Goal: Task Accomplishment & Management: Manage account settings

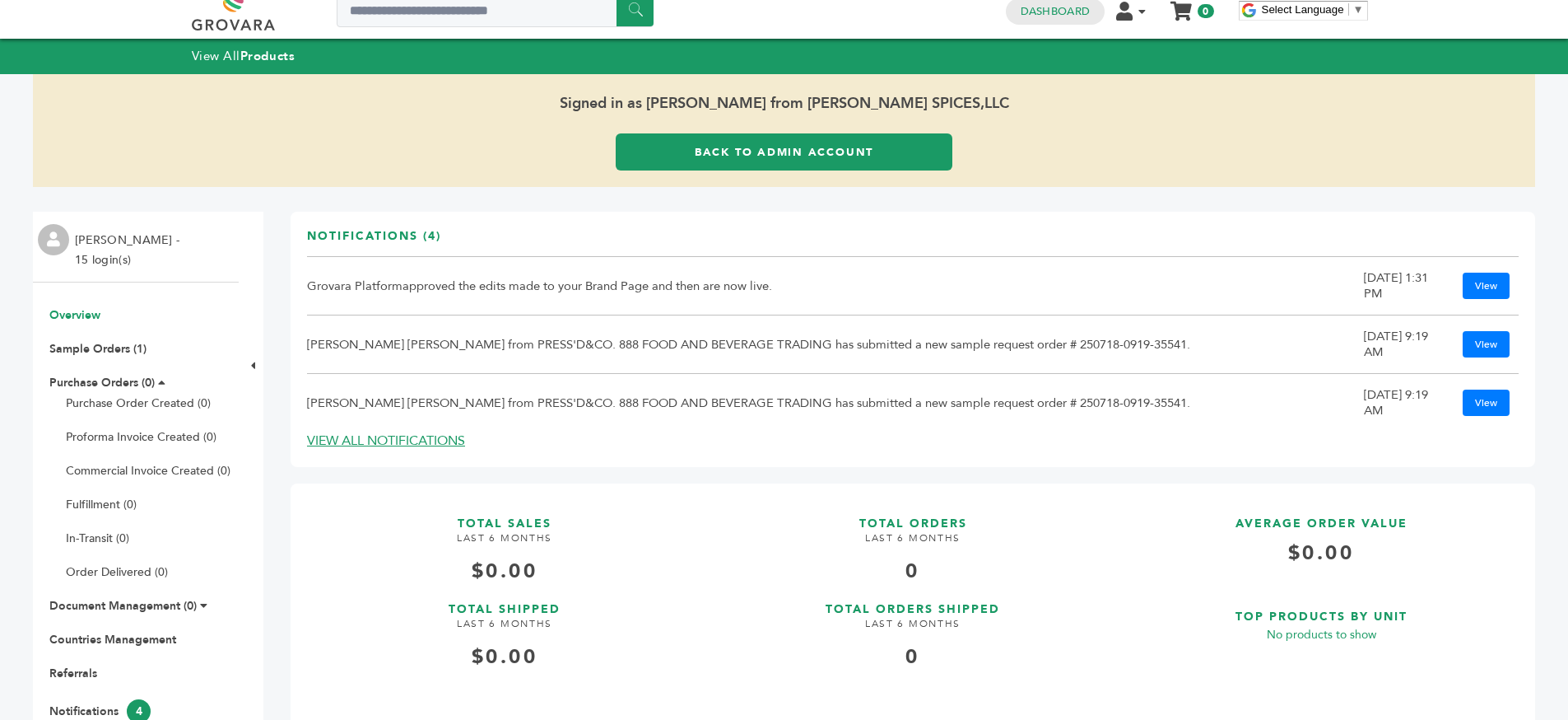
scroll to position [9, 0]
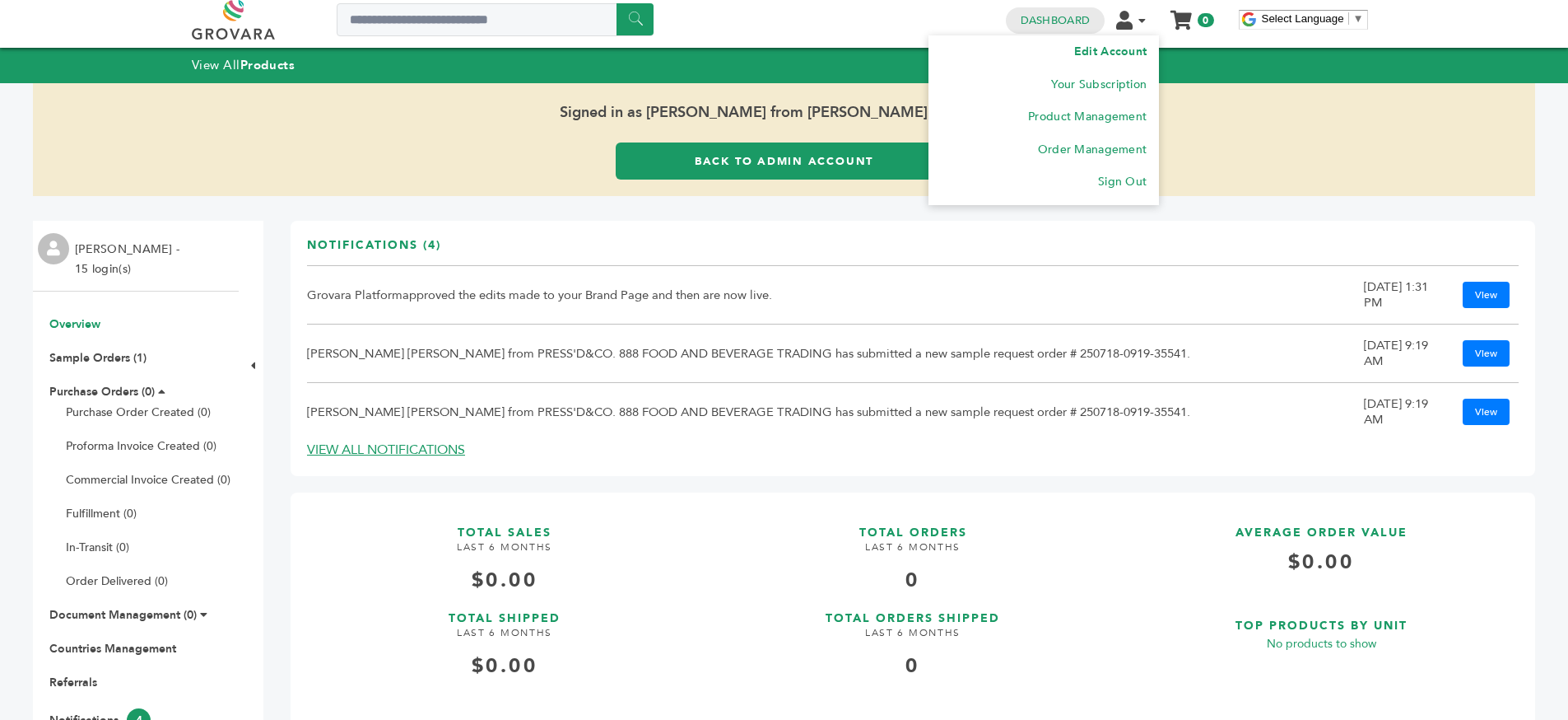
click at [1114, 60] on li "Edit Account" at bounding box center [1043, 52] width 205 height 33
click at [1106, 56] on link "Edit Account" at bounding box center [1111, 52] width 72 height 16
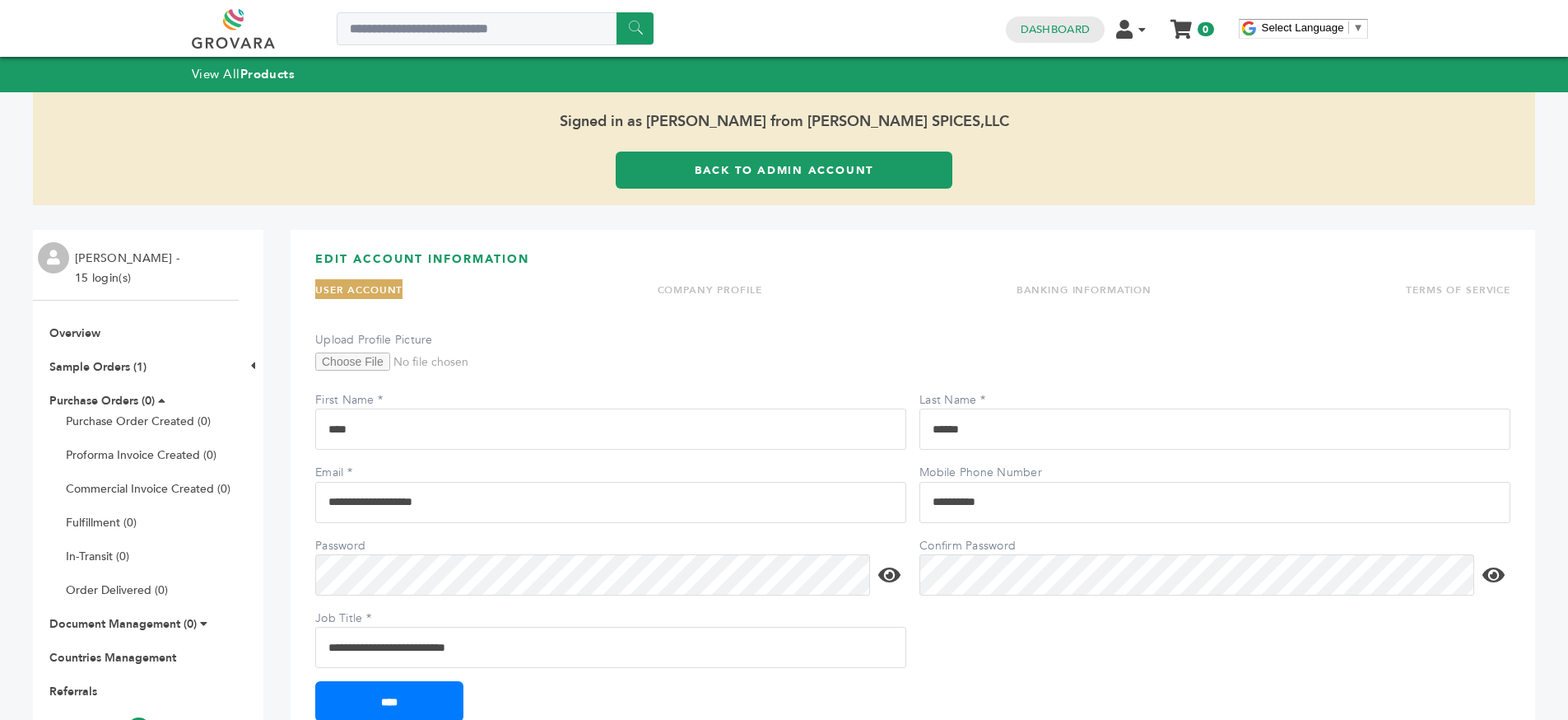
click at [1406, 296] on link "TERMS OF SERVICE" at bounding box center [1458, 289] width 104 height 13
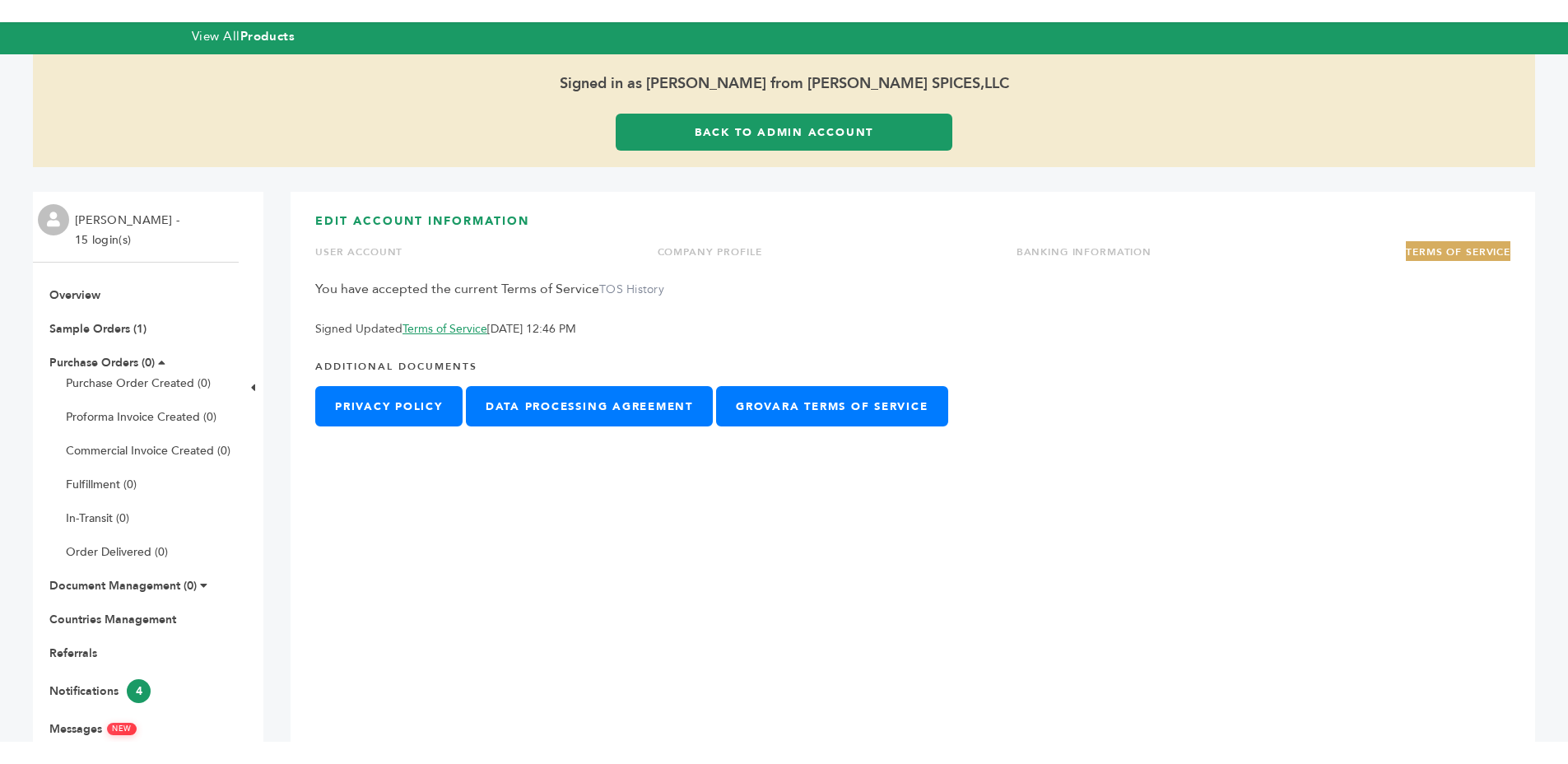
scroll to position [115, 0]
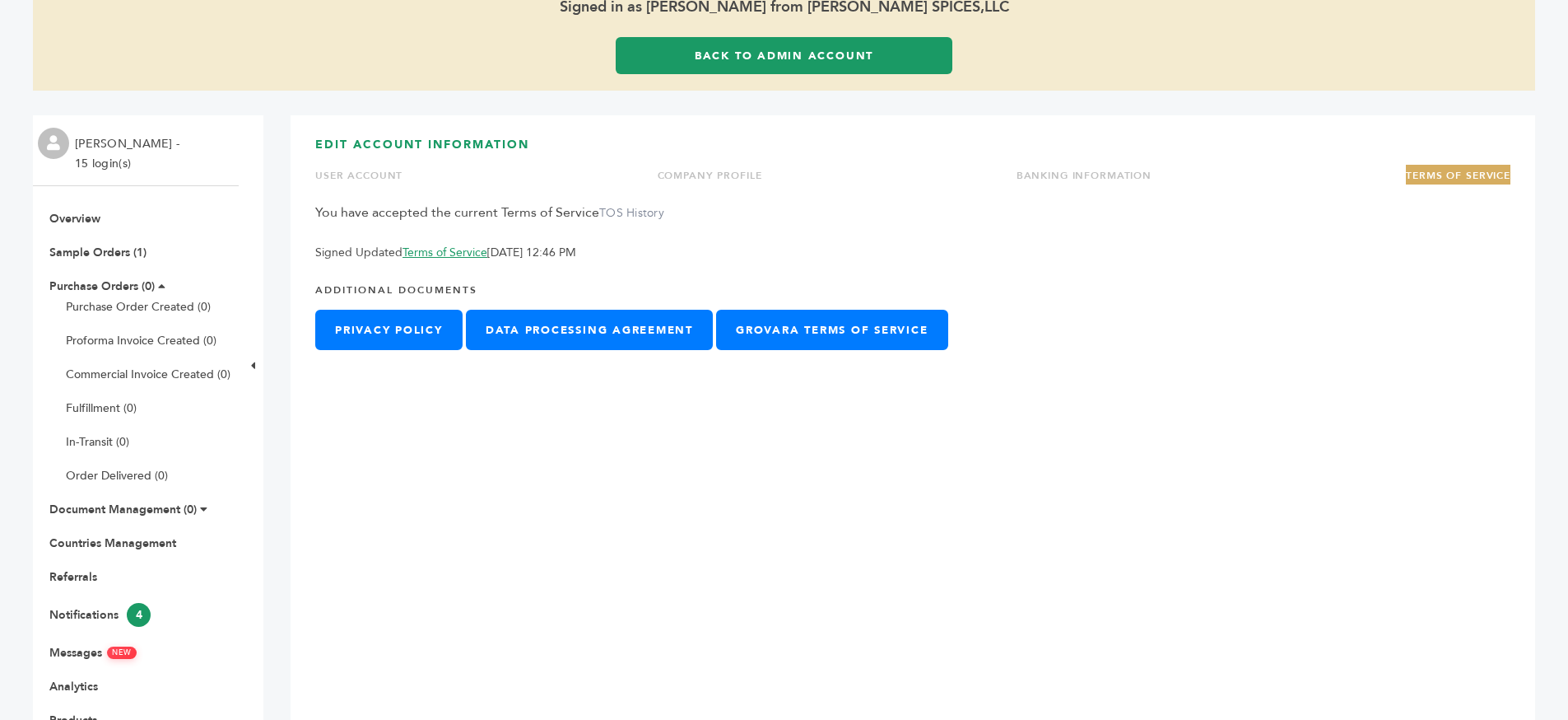
click at [463, 222] on div "You have accepted the current Terms of Service TOS History Signed Updated Terms…" at bounding box center [912, 233] width 1195 height 59
click at [532, 220] on div "You have accepted the current Terms of Service TOS History Signed Updated Terms…" at bounding box center [912, 233] width 1195 height 59
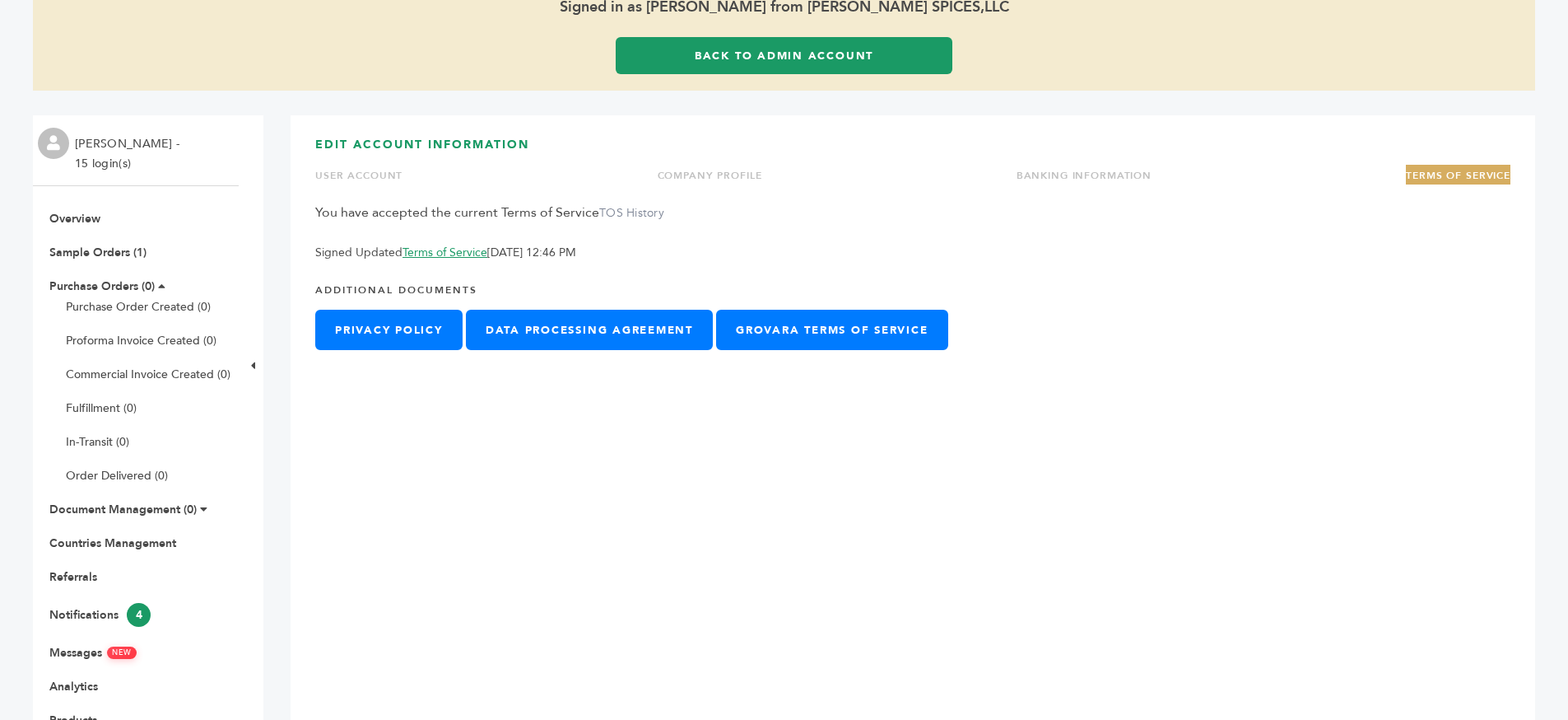
click at [532, 220] on div "You have accepted the current Terms of Service TOS History Signed Updated Terms…" at bounding box center [912, 233] width 1195 height 59
click at [566, 249] on p "Signed Updated Terms of Service [DATE] 12:46 PM" at bounding box center [912, 252] width 1195 height 20
click at [687, 258] on p "Signed Updated Terms of Service [DATE] 12:46 PM" at bounding box center [912, 252] width 1195 height 20
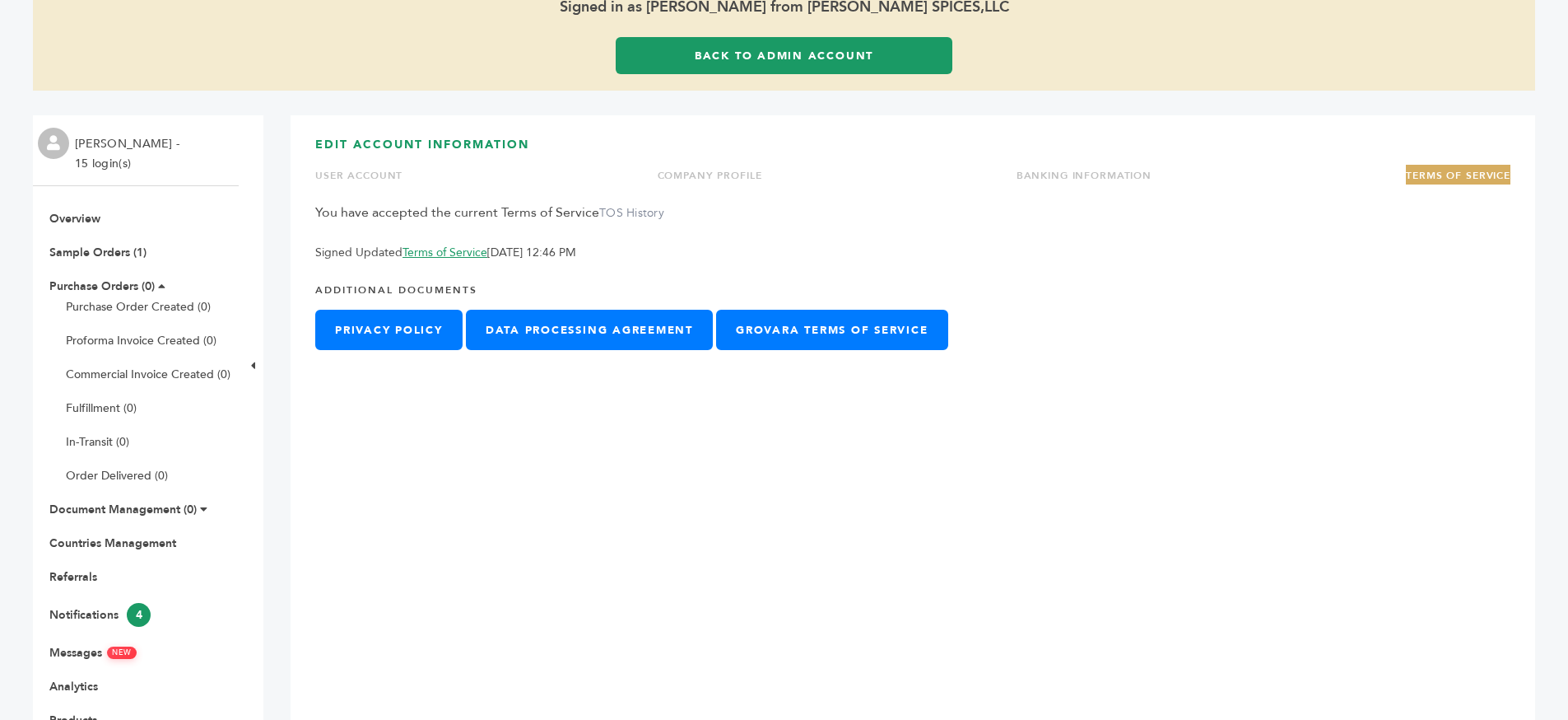
click at [373, 252] on p "Signed Updated Terms of Service [DATE] 12:46 PM" at bounding box center [912, 252] width 1195 height 20
click at [605, 232] on div "You have accepted the current Terms of Service TOS History Signed Updated Terms…" at bounding box center [912, 233] width 1195 height 59
click at [600, 216] on label "TOS History" at bounding box center [631, 212] width 65 height 16
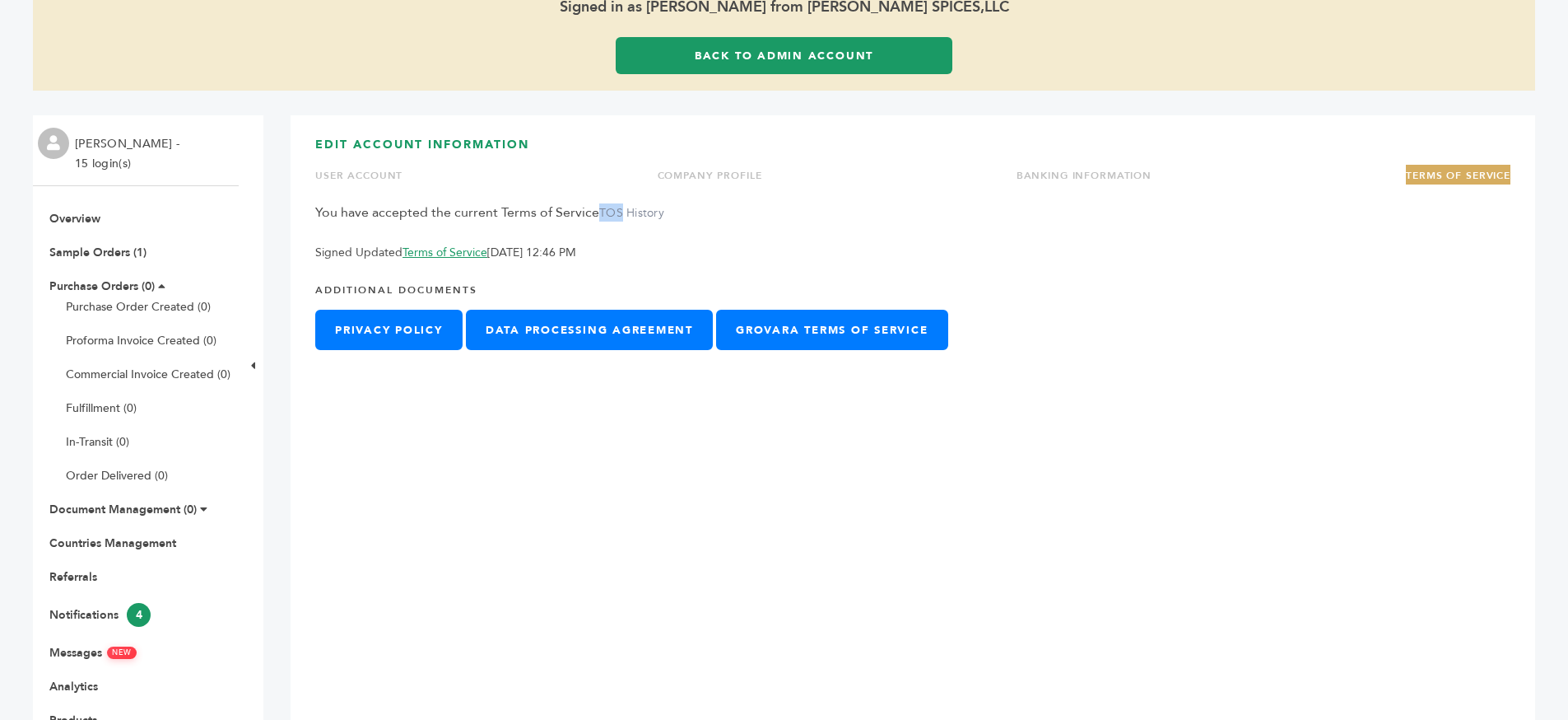
click at [600, 216] on label "TOS History" at bounding box center [631, 212] width 65 height 16
click at [563, 208] on div "You have accepted the current Terms of Service TOS History Signed Updated Terms…" at bounding box center [912, 233] width 1195 height 59
click at [546, 234] on div "You have accepted the current Terms of Service TOS History Signed Updated Terms…" at bounding box center [912, 233] width 1195 height 59
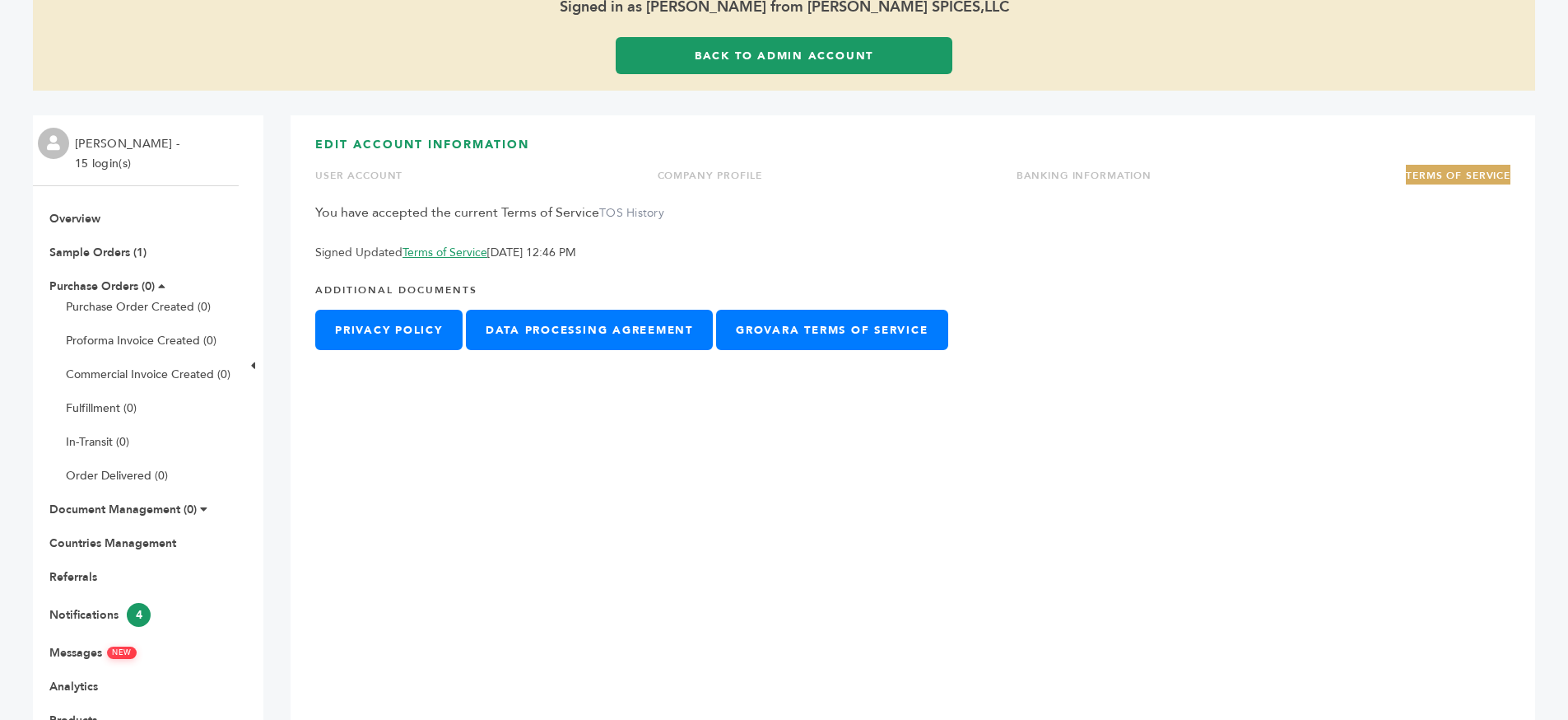
click at [546, 234] on div "You have accepted the current Terms of Service TOS History Signed Updated Terms…" at bounding box center [912, 233] width 1195 height 59
click at [587, 256] on p "Signed Updated Terms of Service [DATE] 12:46 PM" at bounding box center [912, 252] width 1195 height 20
click at [690, 256] on p "Signed Updated Terms of Service [DATE] 12:46 PM" at bounding box center [912, 252] width 1195 height 20
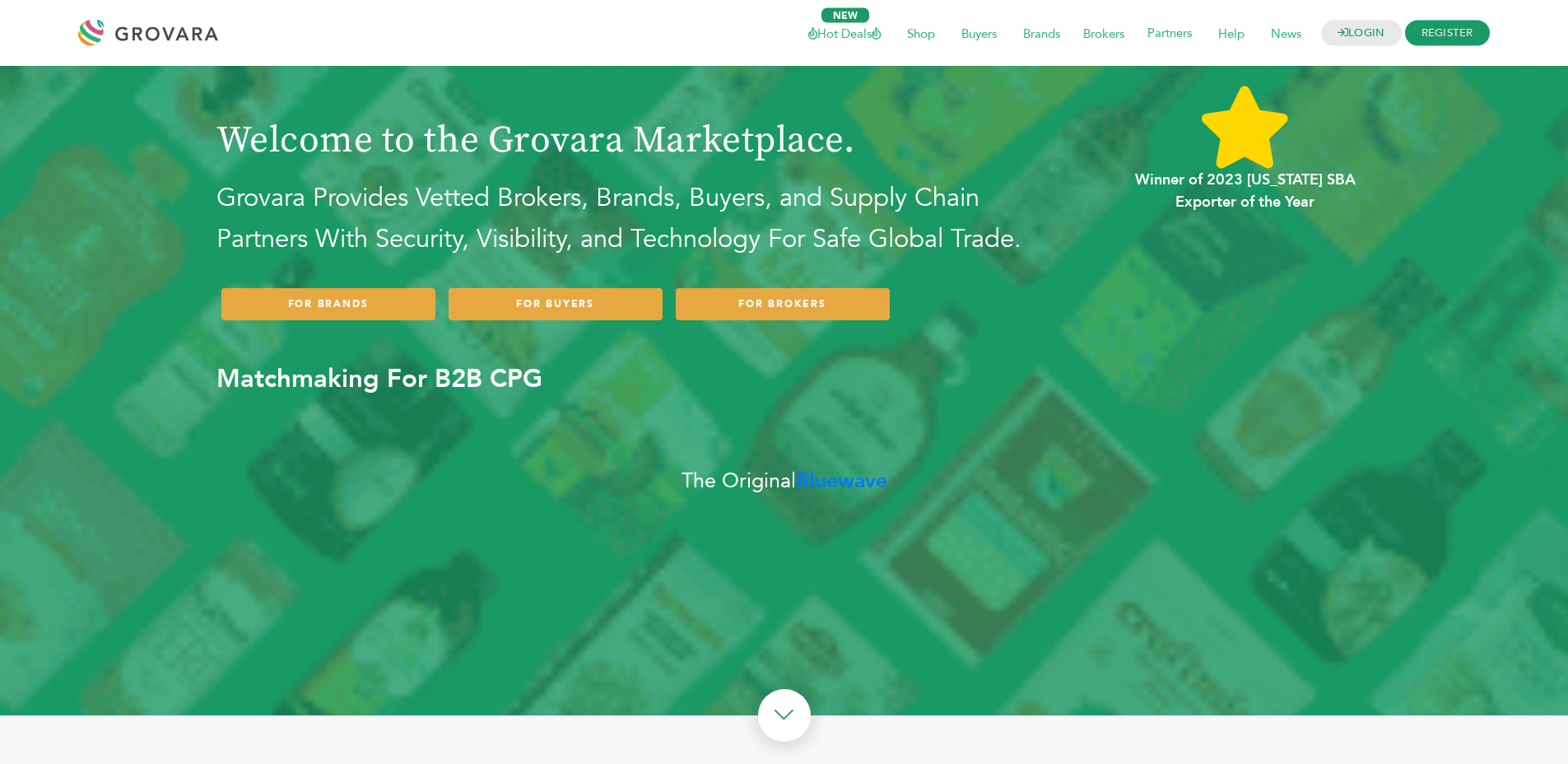
click at [1354, 13] on div "LOGIN REGISTER I'm a Buyer I'm a Brand Hot Deals Shop Buyers Brands Brokers" at bounding box center [858, 33] width 1263 height 40
click at [1356, 22] on link "LOGIN" at bounding box center [1361, 34] width 80 height 26
